Goal: Task Accomplishment & Management: Manage account settings

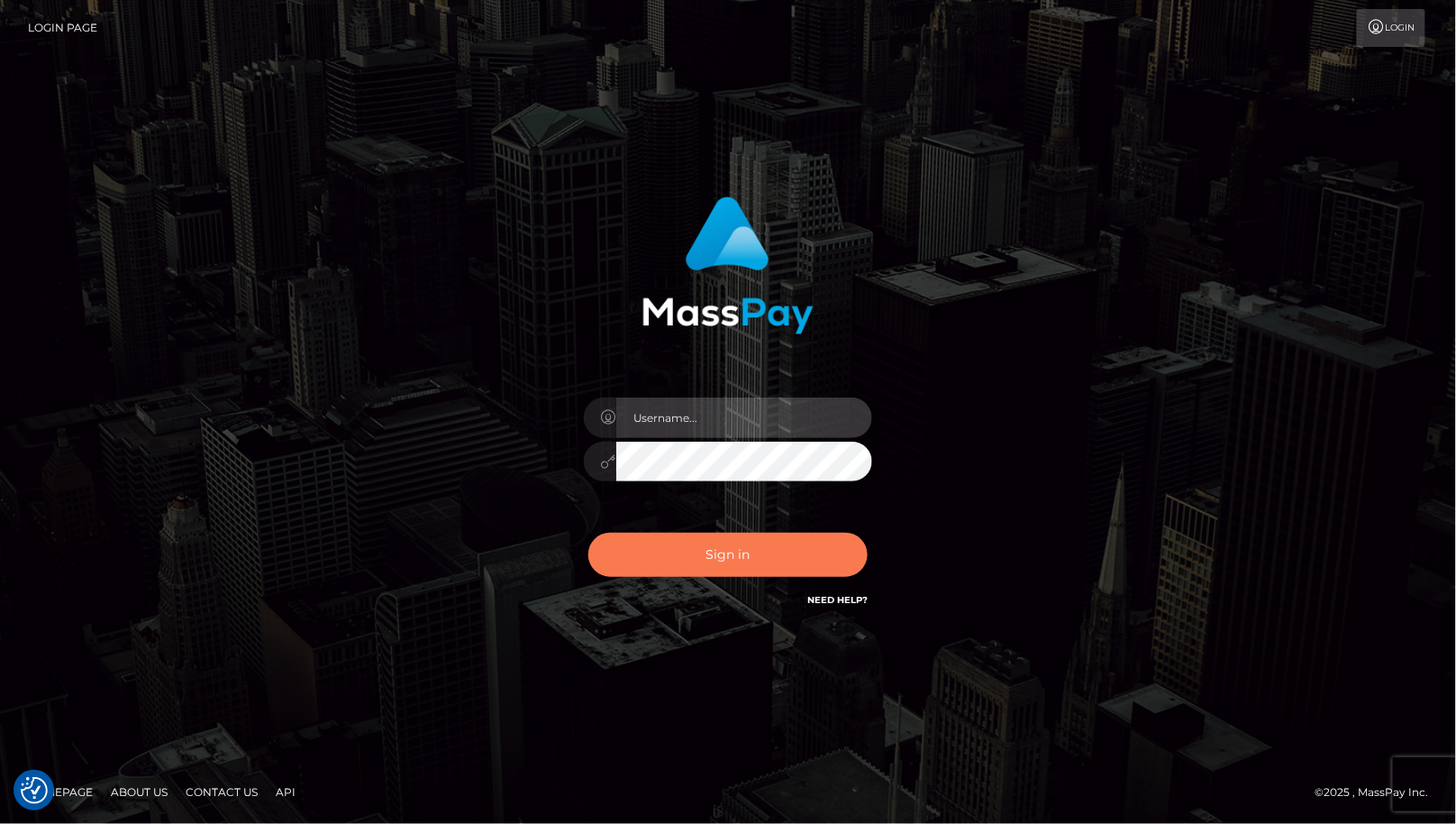
type input "cheli"
click at [745, 546] on button "Sign in" at bounding box center [728, 555] width 280 height 44
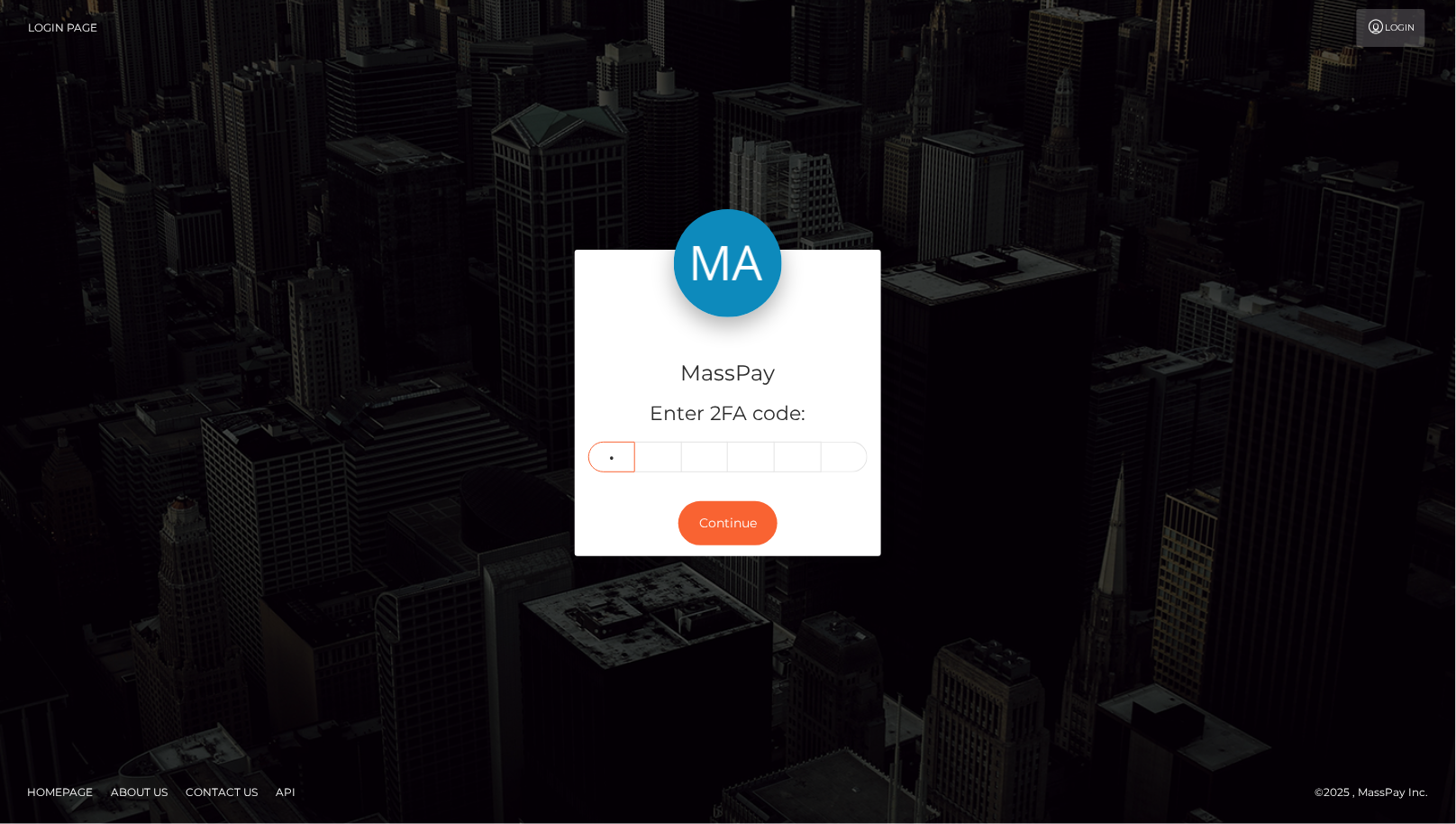
type input "1"
type input "4"
type input "9"
type input "8"
type input "1"
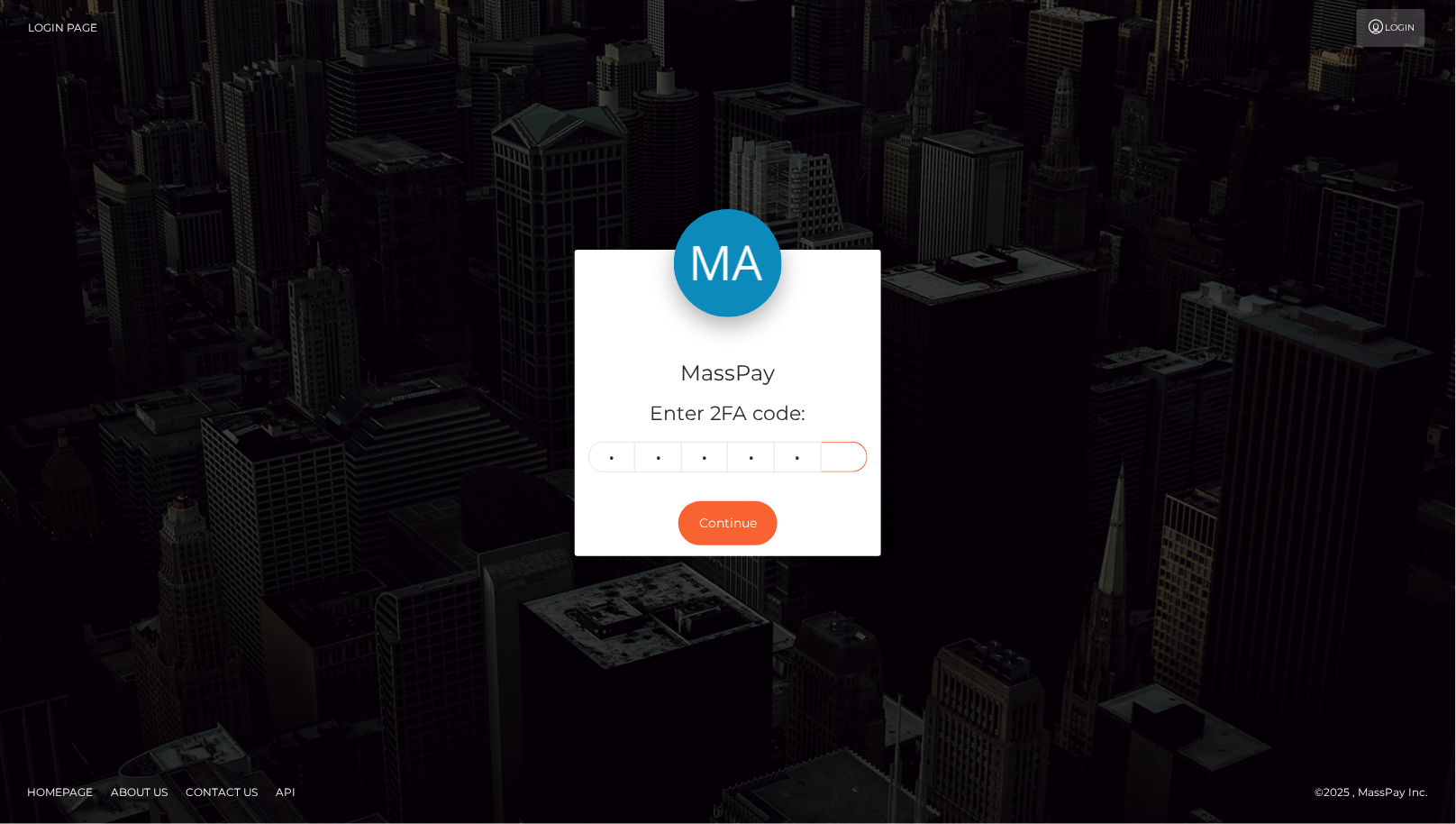
type input "6"
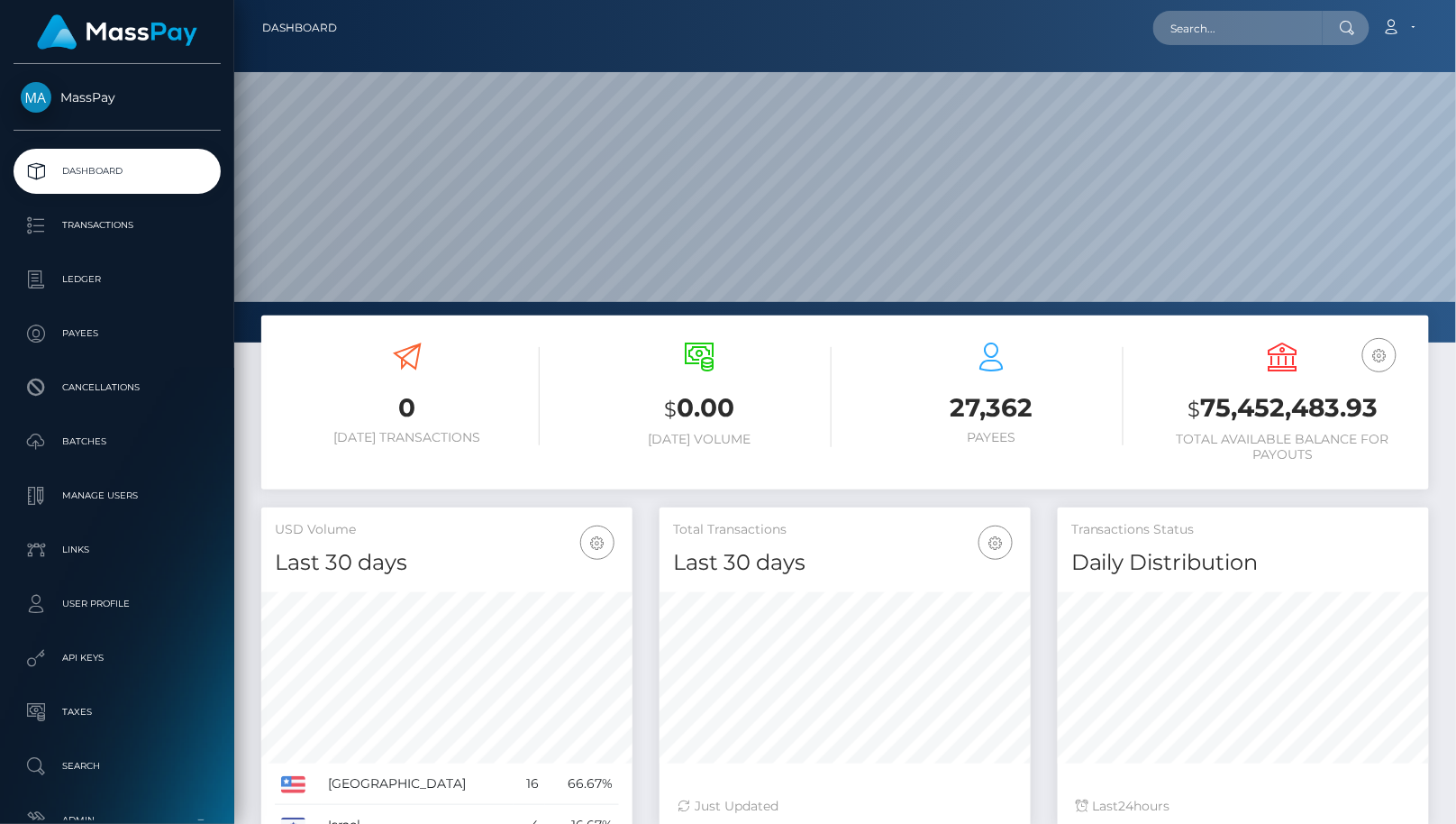
scroll to position [319, 371]
